Goal: Information Seeking & Learning: Learn about a topic

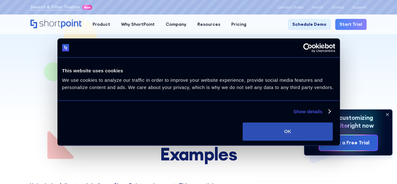
drag, startPoint x: 345, startPoint y: 129, endPoint x: 348, endPoint y: 136, distance: 7.5
click at [333, 129] on button "OK" at bounding box center [288, 131] width 90 height 18
click at [333, 136] on button "OK" at bounding box center [288, 131] width 90 height 18
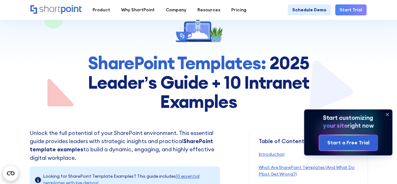
scroll to position [220, 0]
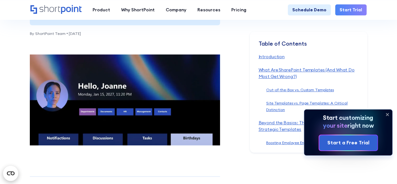
click at [388, 115] on icon at bounding box center [387, 114] width 3 height 3
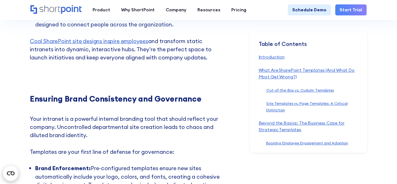
scroll to position [1977, 0]
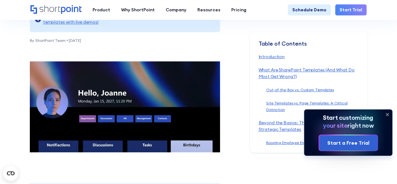
scroll to position [220, 0]
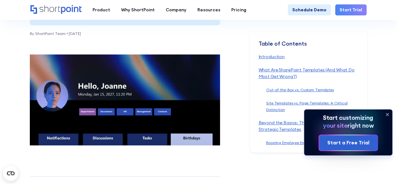
click at [387, 113] on icon at bounding box center [387, 114] width 10 height 10
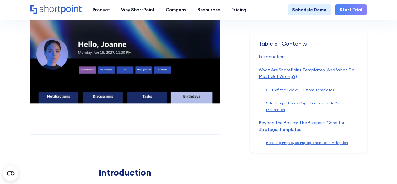
scroll to position [251, 0]
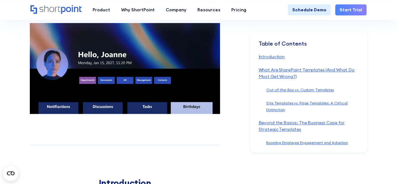
click at [54, 110] on img at bounding box center [125, 68] width 190 height 91
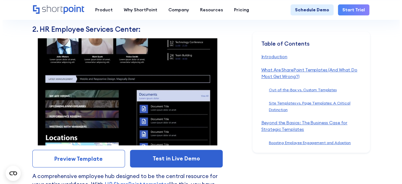
scroll to position [2918, 0]
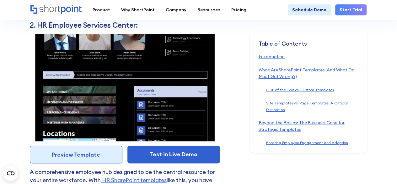
click at [79, 150] on link "Preview Template" at bounding box center [76, 154] width 93 height 18
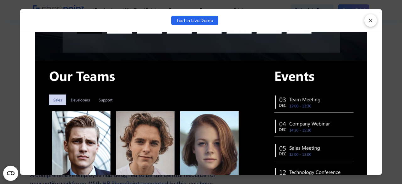
scroll to position [0, 0]
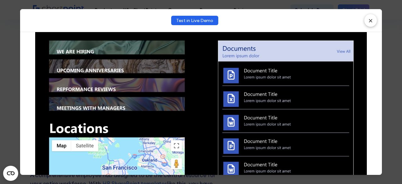
scroll to position [548, 0]
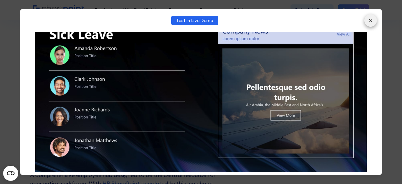
click at [370, 20] on button "×" at bounding box center [370, 20] width 13 height 13
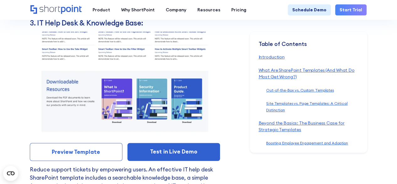
scroll to position [3103, 0]
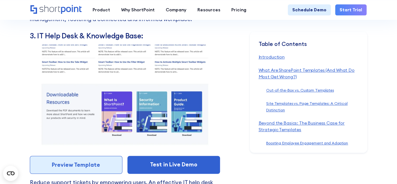
click at [74, 163] on link "Preview Template" at bounding box center [76, 165] width 93 height 18
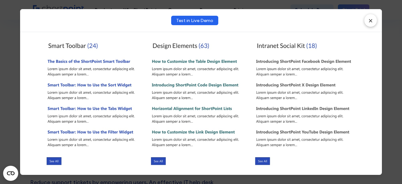
scroll to position [239, 0]
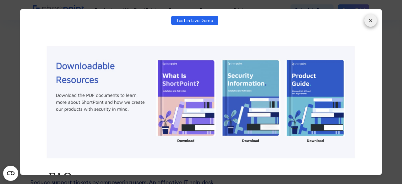
click at [370, 19] on button "×" at bounding box center [370, 20] width 13 height 13
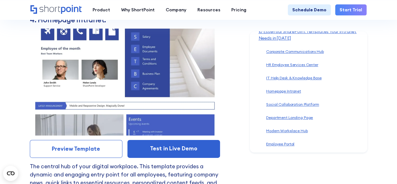
scroll to position [3354, 0]
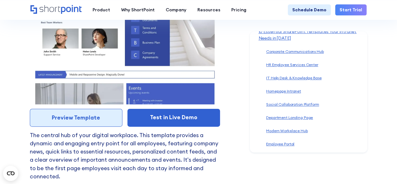
click at [73, 114] on link "Preview Template" at bounding box center [76, 118] width 93 height 18
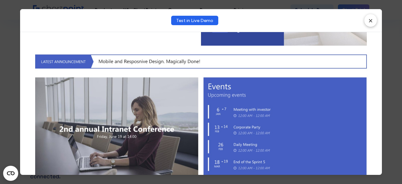
scroll to position [362, 0]
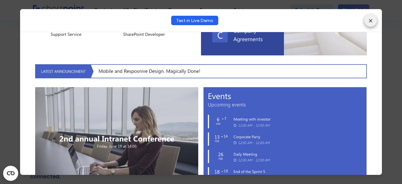
click at [370, 21] on button "×" at bounding box center [370, 20] width 13 height 13
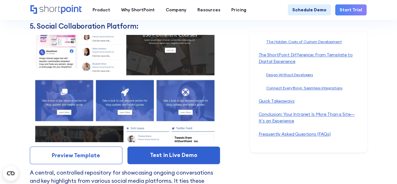
scroll to position [3511, 0]
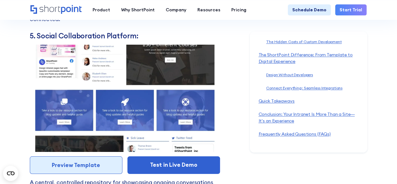
click at [74, 159] on link "Preview Template" at bounding box center [76, 165] width 93 height 18
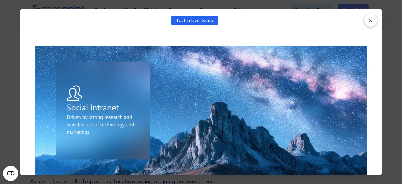
scroll to position [0, 0]
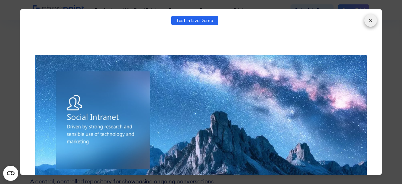
click at [368, 20] on button "×" at bounding box center [370, 20] width 13 height 13
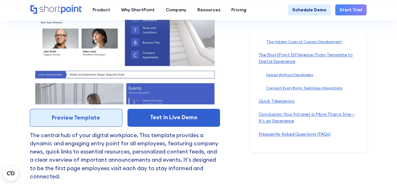
click at [83, 115] on link "Preview Template" at bounding box center [76, 118] width 93 height 18
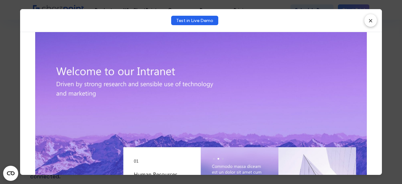
scroll to position [31, 0]
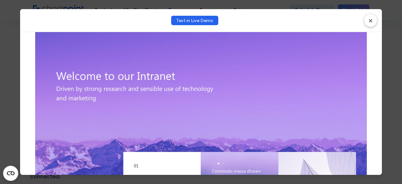
click at [370, 20] on button "×" at bounding box center [370, 20] width 13 height 13
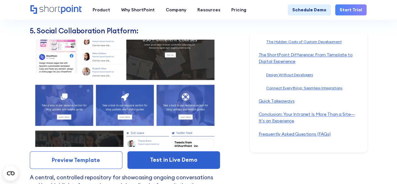
scroll to position [3511, 0]
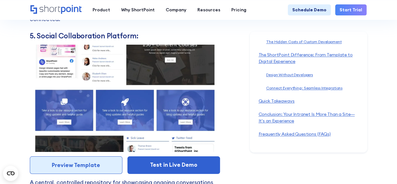
click at [73, 162] on link "Preview Template" at bounding box center [76, 165] width 93 height 18
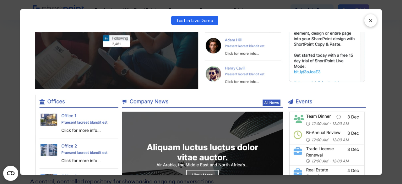
scroll to position [447, 0]
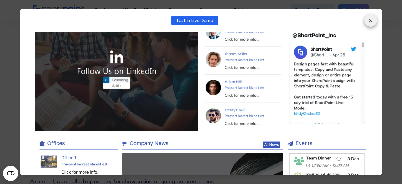
click at [375, 22] on button "×" at bounding box center [370, 20] width 13 height 13
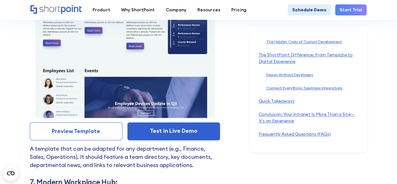
scroll to position [3731, 0]
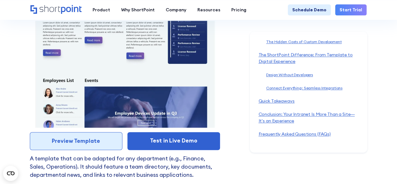
click at [65, 137] on link "Preview Template" at bounding box center [76, 141] width 93 height 18
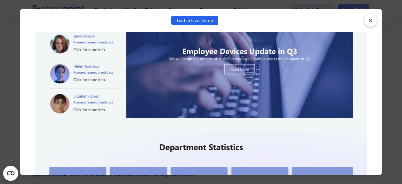
scroll to position [383, 0]
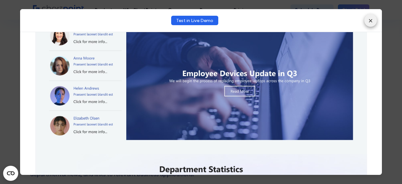
click at [367, 19] on button "×" at bounding box center [370, 20] width 13 height 13
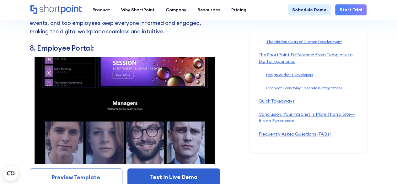
scroll to position [4076, 0]
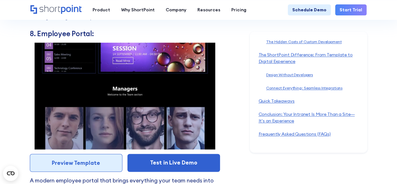
click at [68, 155] on link "Preview Template" at bounding box center [76, 162] width 93 height 18
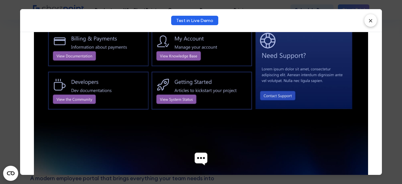
scroll to position [514, 0]
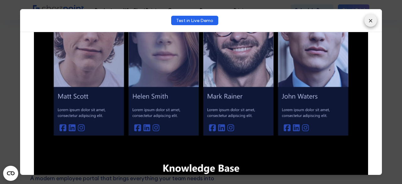
click at [372, 22] on button "×" at bounding box center [370, 20] width 13 height 13
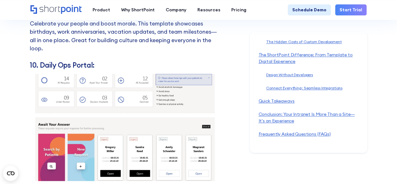
scroll to position [4484, 0]
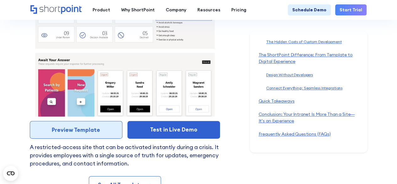
click at [87, 121] on link "Preview Template" at bounding box center [76, 130] width 93 height 18
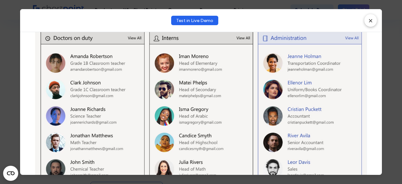
scroll to position [451, 0]
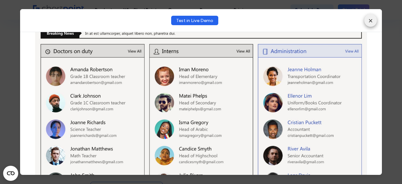
click at [372, 20] on button "×" at bounding box center [370, 20] width 13 height 13
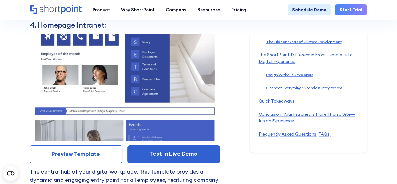
scroll to position [3323, 0]
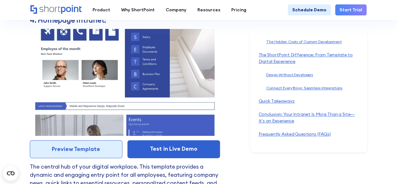
click at [80, 144] on link "Preview Template" at bounding box center [76, 149] width 93 height 18
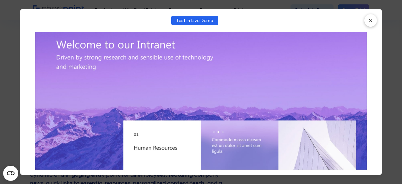
scroll to position [0, 0]
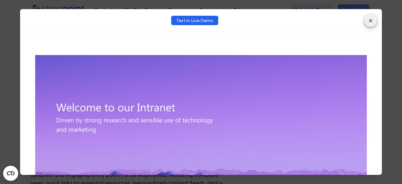
click at [371, 20] on button "×" at bounding box center [370, 20] width 13 height 13
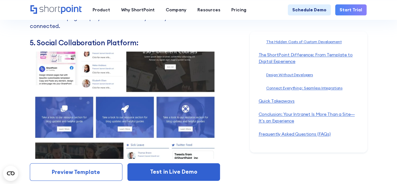
scroll to position [3511, 0]
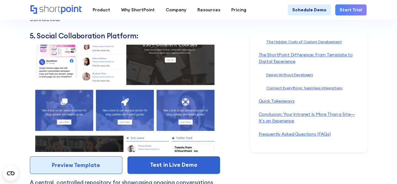
click at [79, 160] on link "Preview Template" at bounding box center [76, 165] width 93 height 18
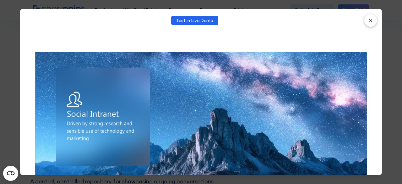
scroll to position [0, 0]
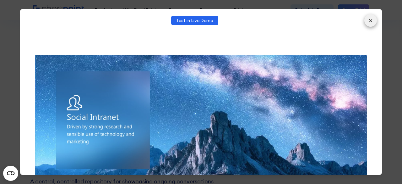
click at [369, 20] on button "×" at bounding box center [370, 20] width 13 height 13
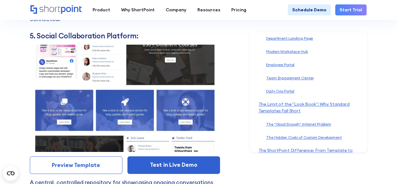
scroll to position [112, 0]
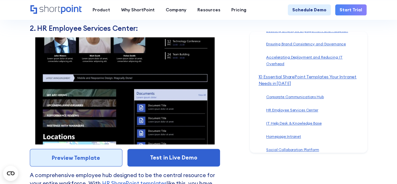
click at [79, 155] on link "Preview Template" at bounding box center [76, 157] width 93 height 18
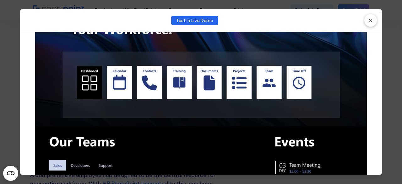
scroll to position [63, 0]
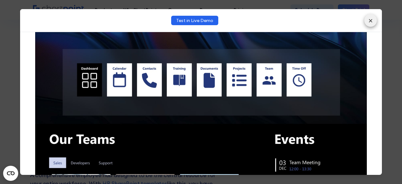
click at [370, 23] on button "×" at bounding box center [370, 20] width 13 height 13
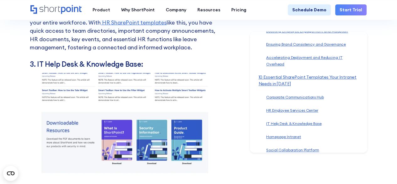
scroll to position [3166, 0]
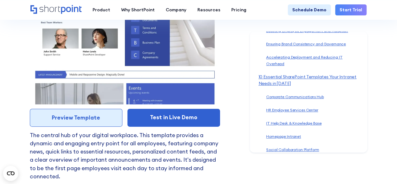
click at [75, 113] on link "Preview Template" at bounding box center [76, 118] width 93 height 18
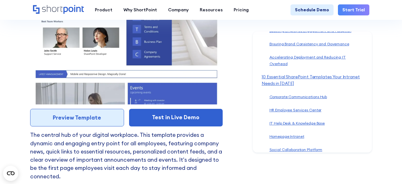
scroll to position [0, 0]
